Goal: Check status

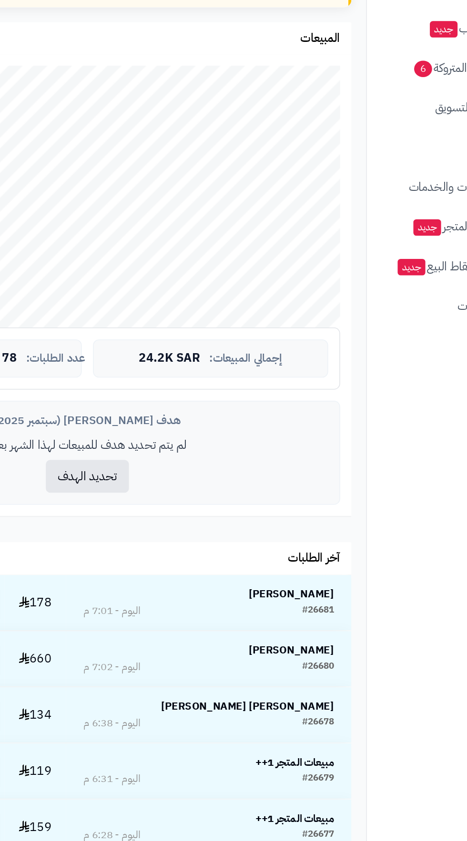
scroll to position [5, 0]
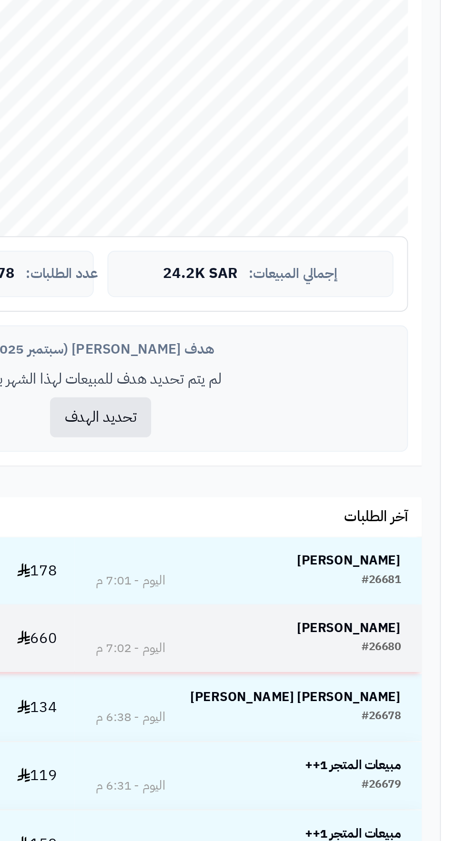
click at [311, 659] on strong "[PERSON_NAME]" at bounding box center [307, 656] width 54 height 10
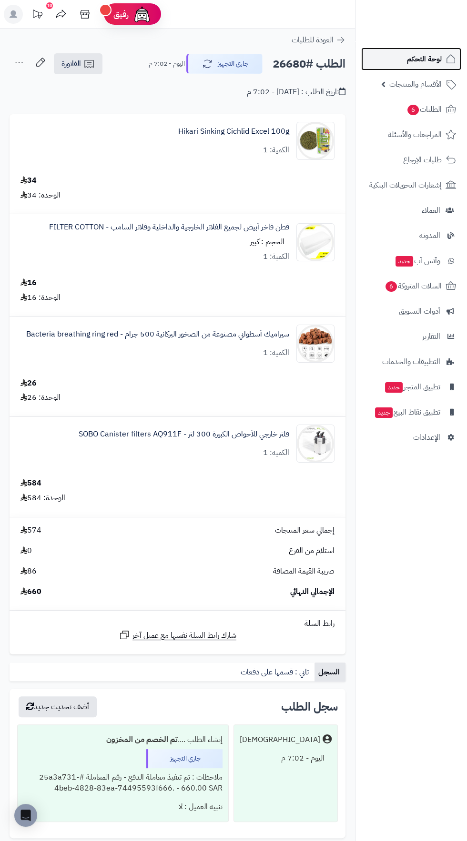
click at [451, 58] on icon at bounding box center [450, 58] width 11 height 11
